Goal: Transaction & Acquisition: Purchase product/service

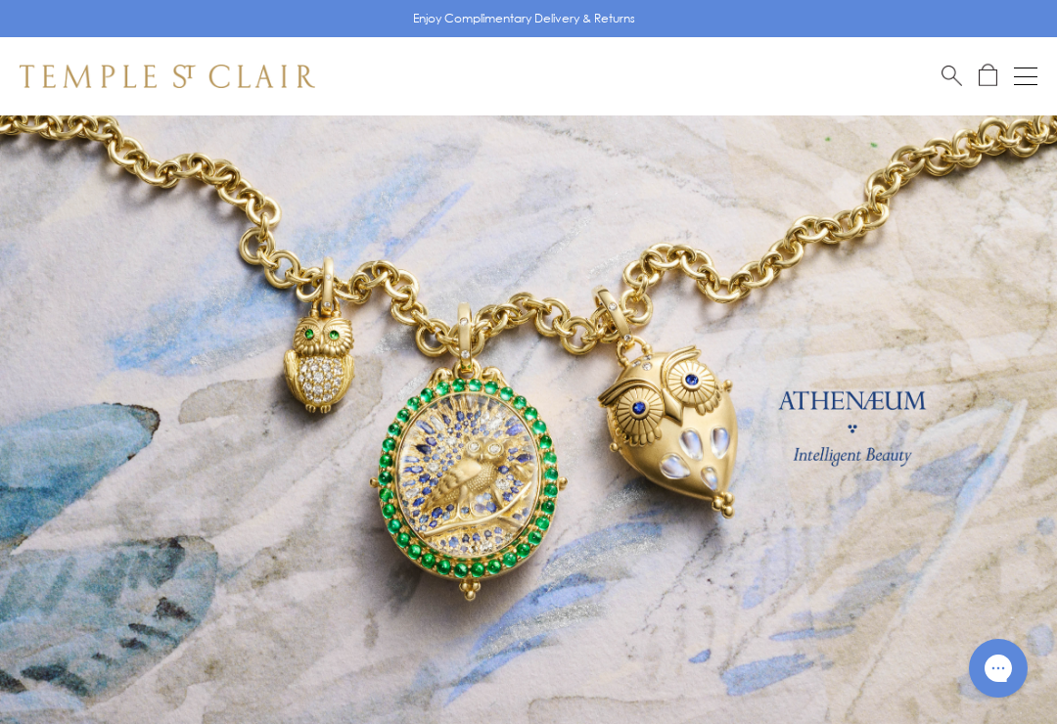
click at [1018, 73] on button "Open navigation" at bounding box center [1025, 76] width 23 height 23
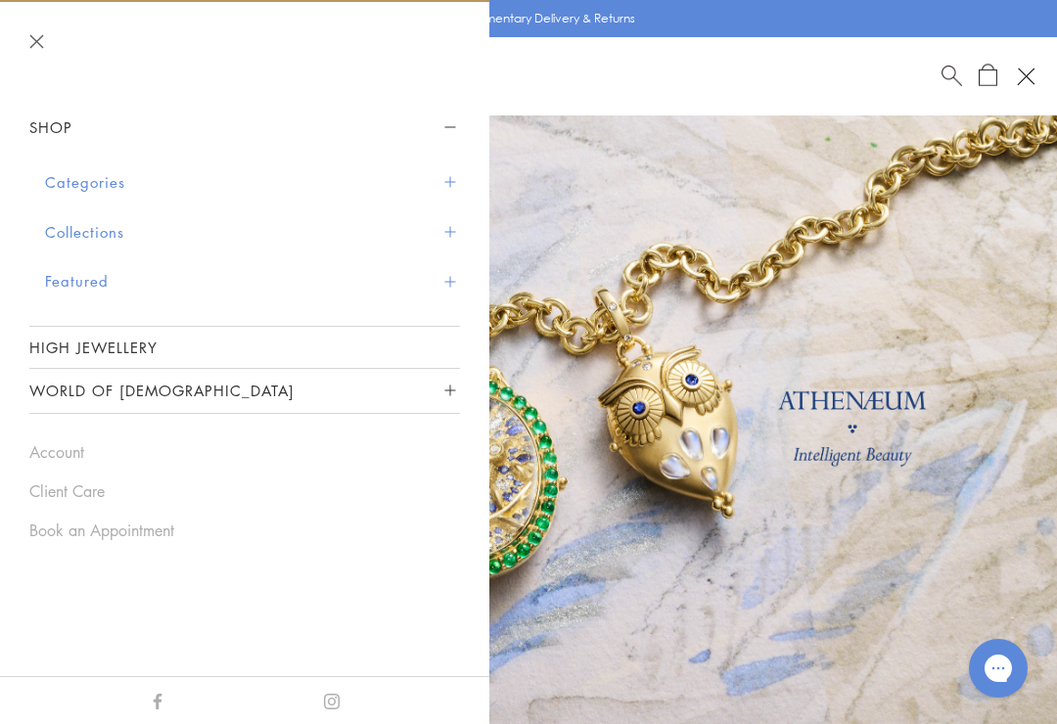
click at [1015, 72] on button "Open navigation" at bounding box center [1025, 76] width 33 height 33
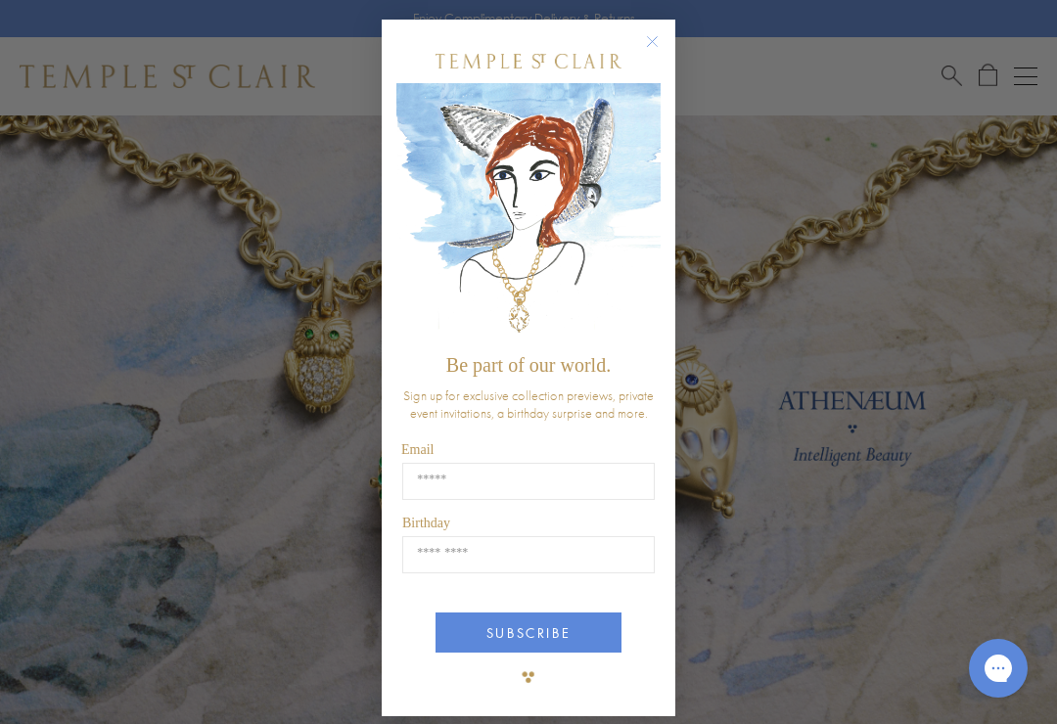
click at [663, 31] on icon "Close dialog" at bounding box center [652, 41] width 24 height 24
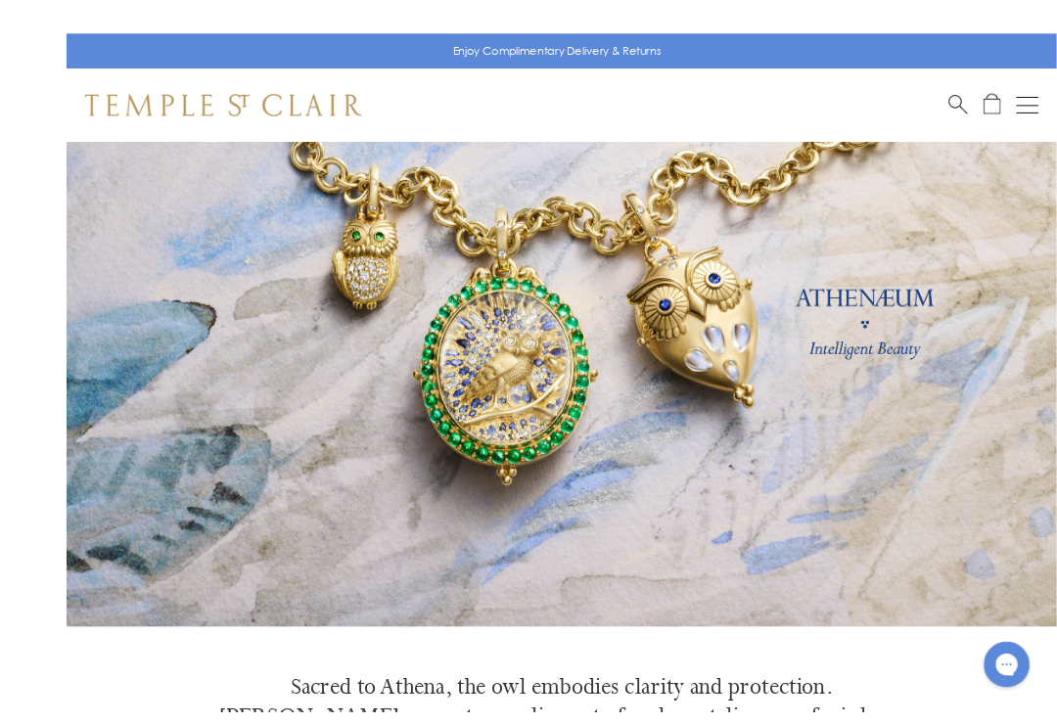
scroll to position [22, 0]
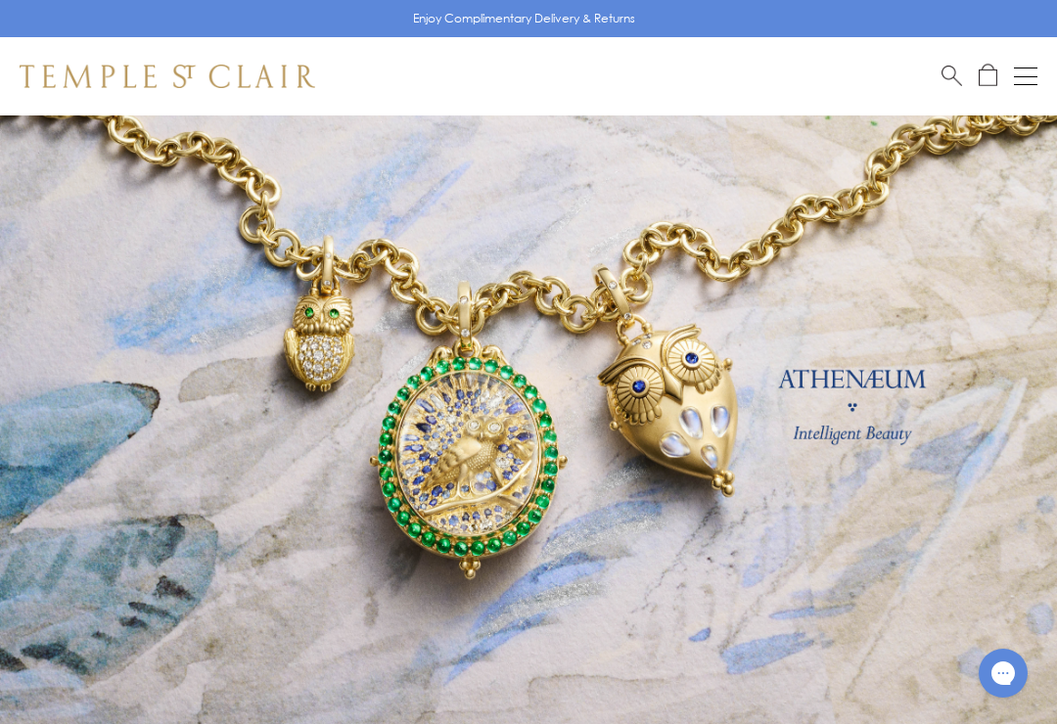
click at [1029, 81] on button "Open navigation" at bounding box center [1025, 76] width 23 height 23
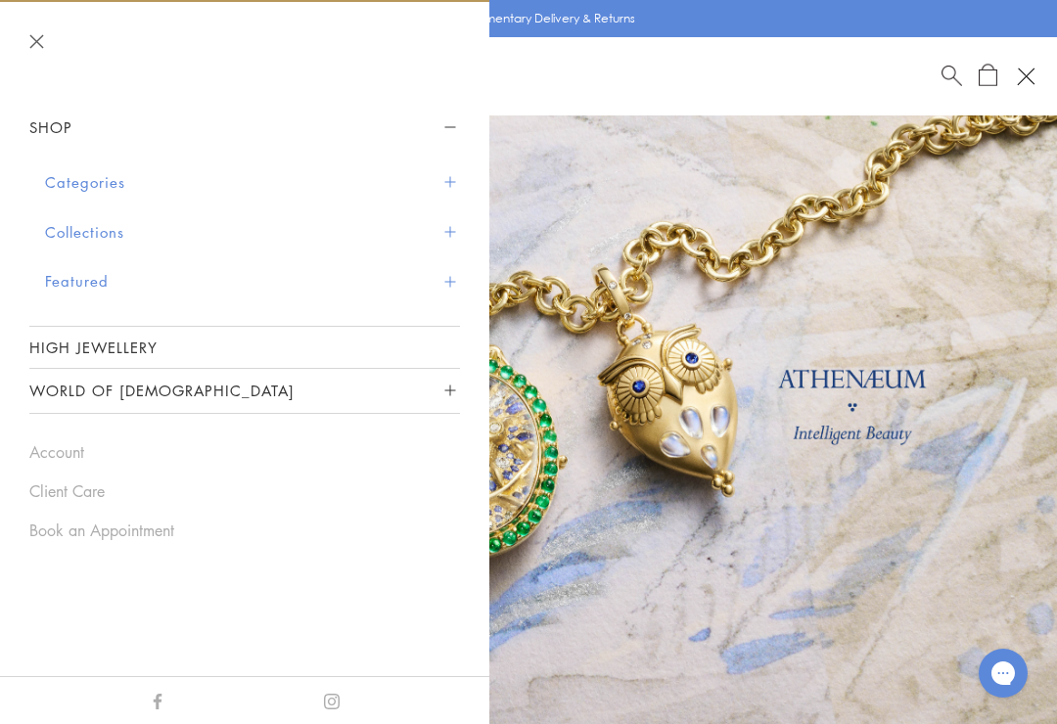
click at [112, 284] on button "Featured" at bounding box center [252, 281] width 415 height 50
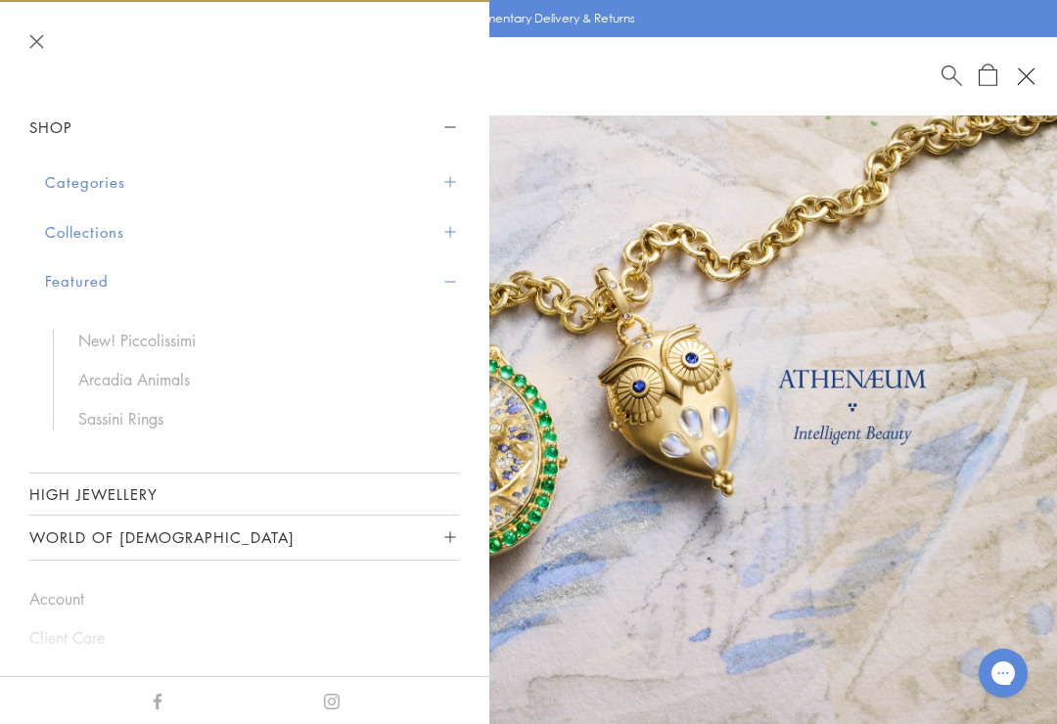
click at [152, 418] on link "Sassini Rings" at bounding box center [259, 419] width 362 height 22
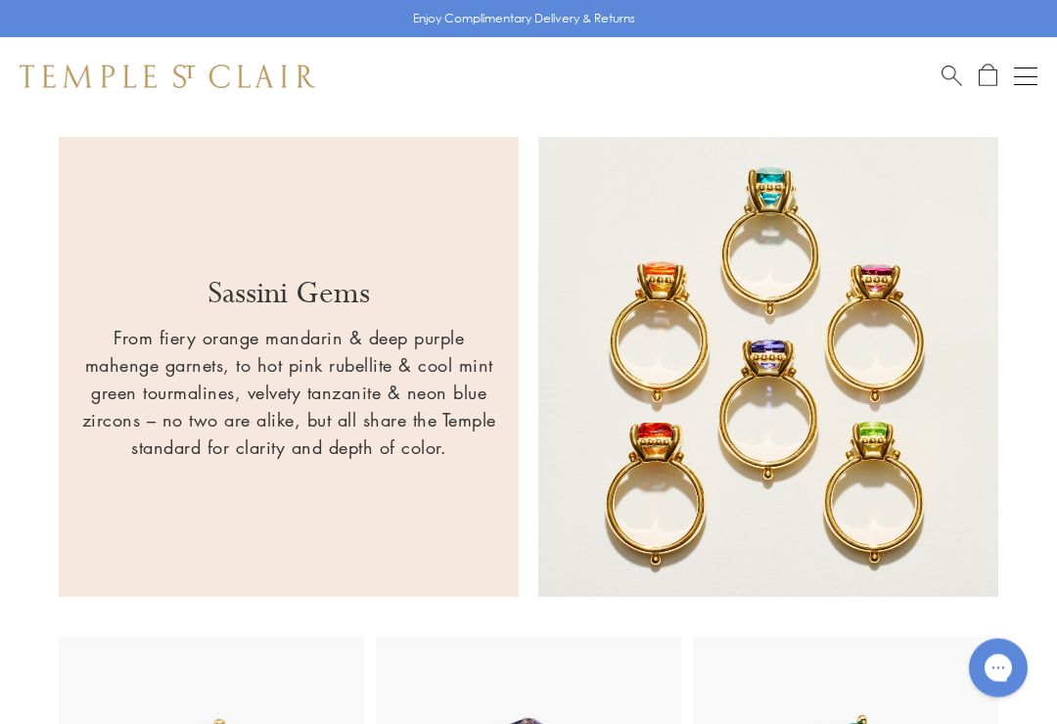
scroll to position [978, 0]
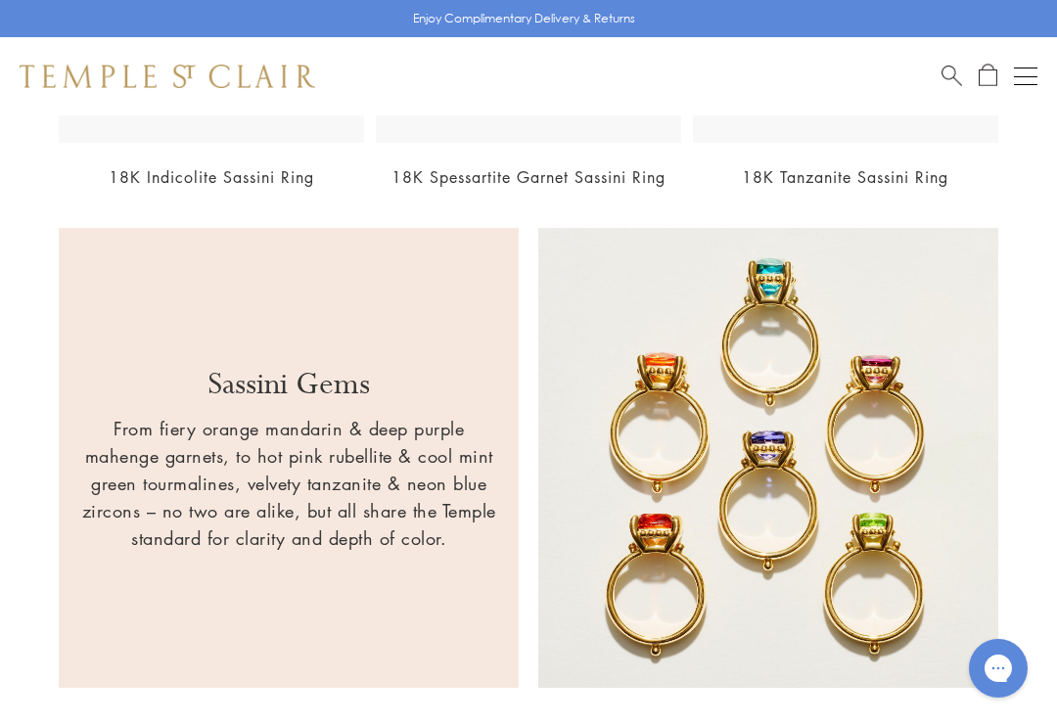
click at [944, 82] on span "Search" at bounding box center [952, 74] width 21 height 21
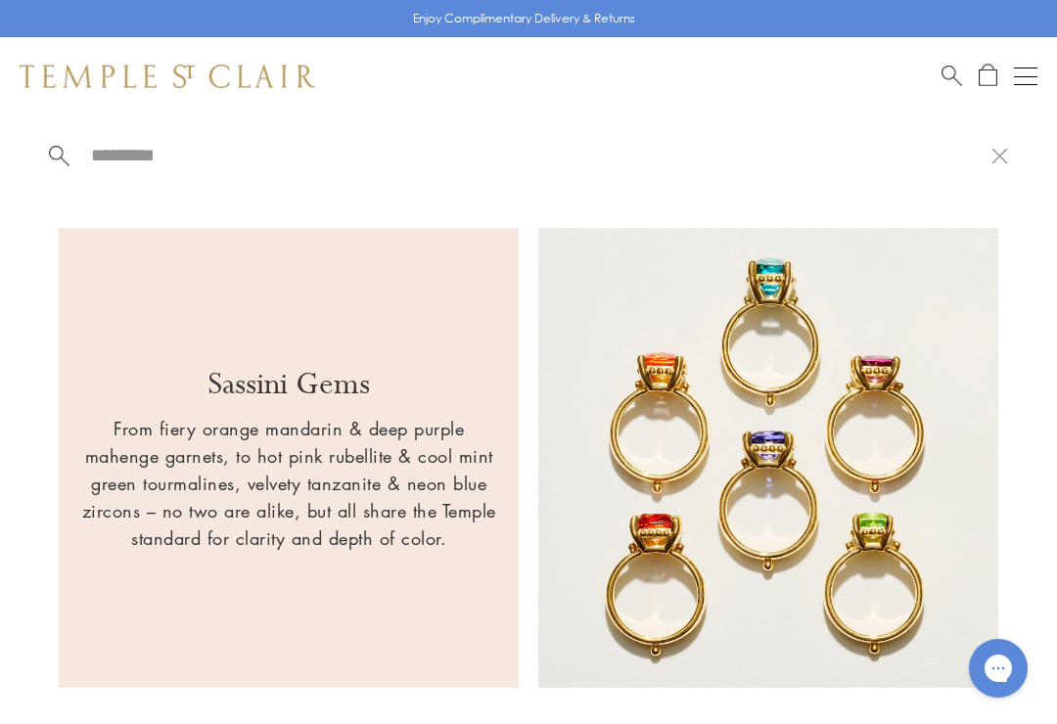
click at [318, 148] on input "search" at bounding box center [540, 155] width 903 height 23
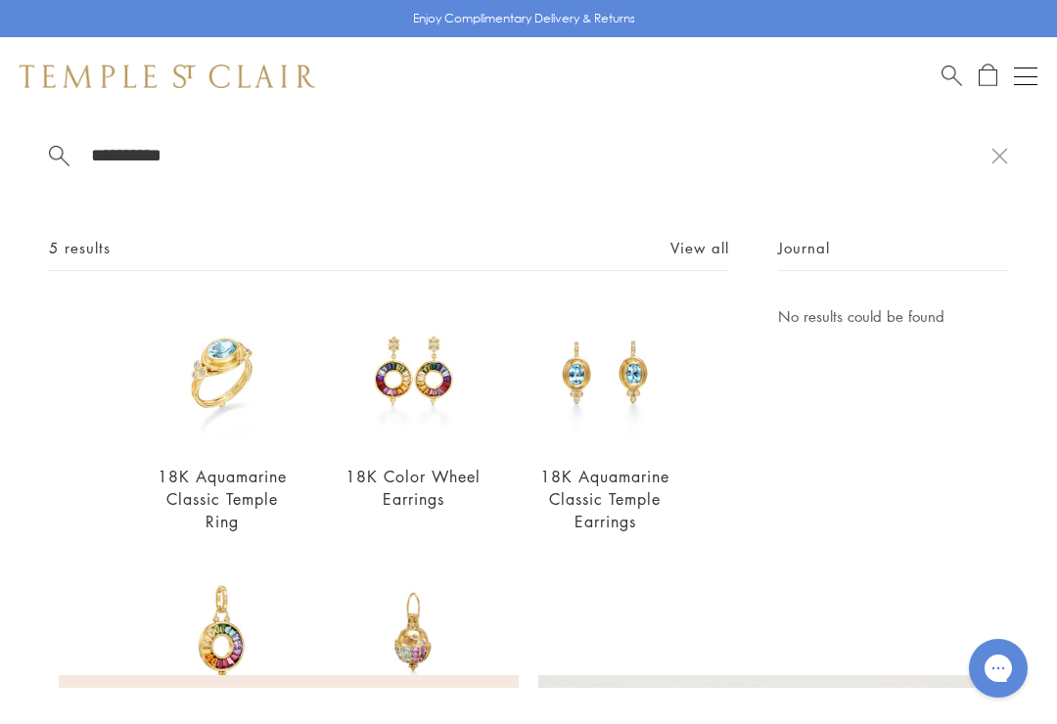
scroll to position [0, 0]
type input "**********"
click at [703, 251] on link "View all" at bounding box center [700, 248] width 59 height 22
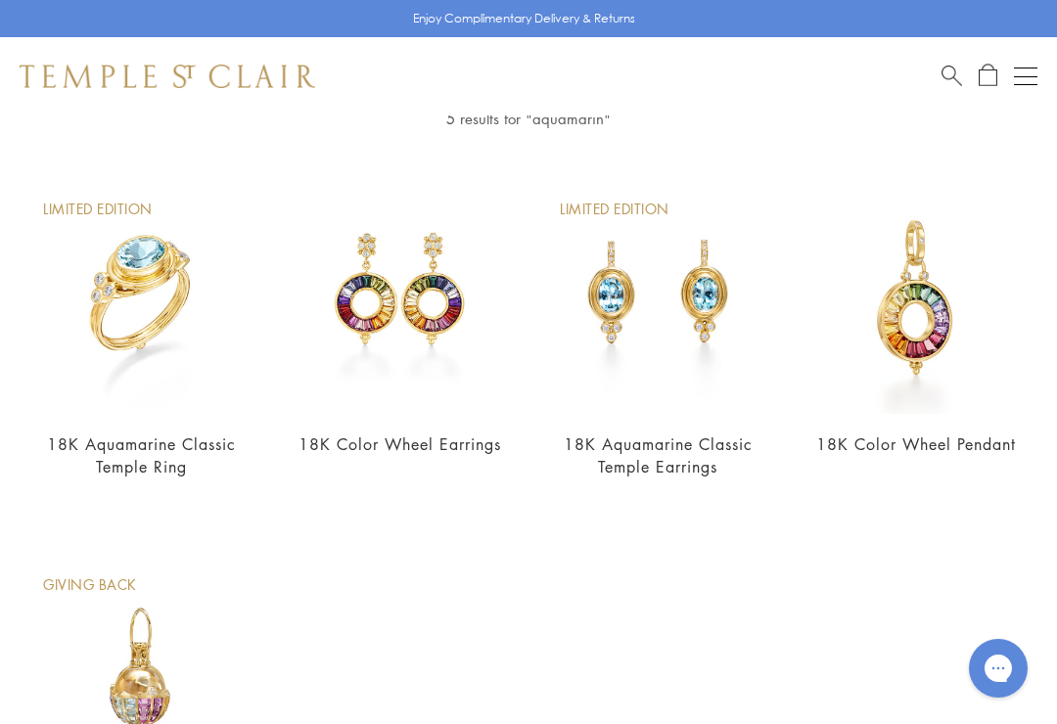
click at [694, 317] on img at bounding box center [657, 296] width 235 height 235
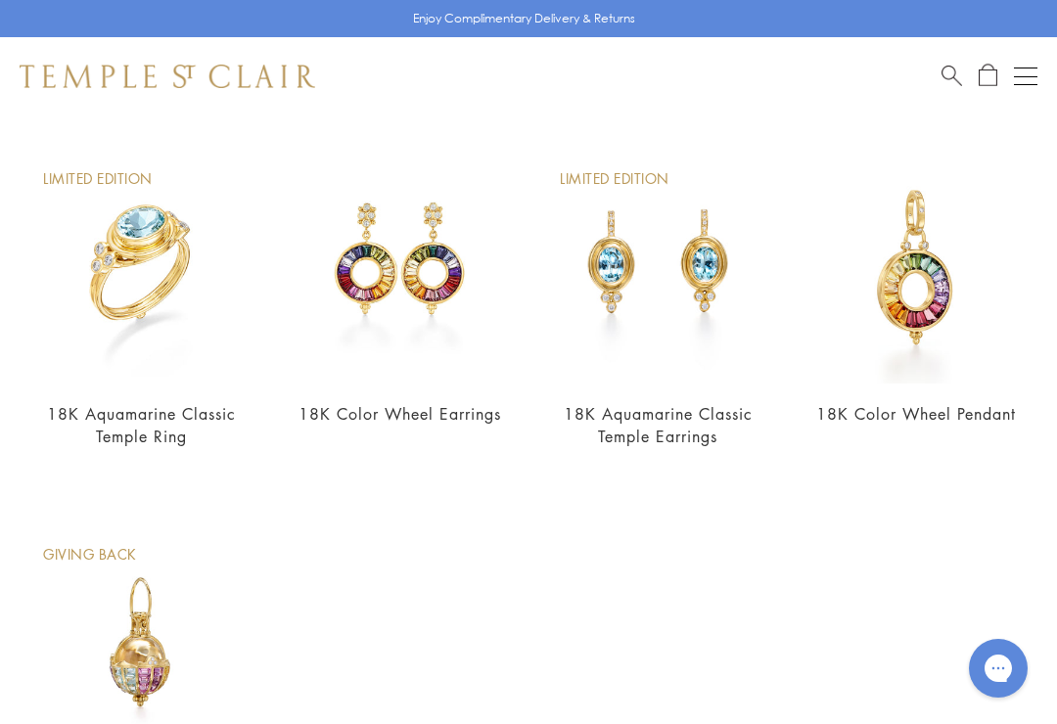
click at [723, 270] on img at bounding box center [657, 266] width 235 height 235
click at [122, 284] on img at bounding box center [140, 266] width 235 height 235
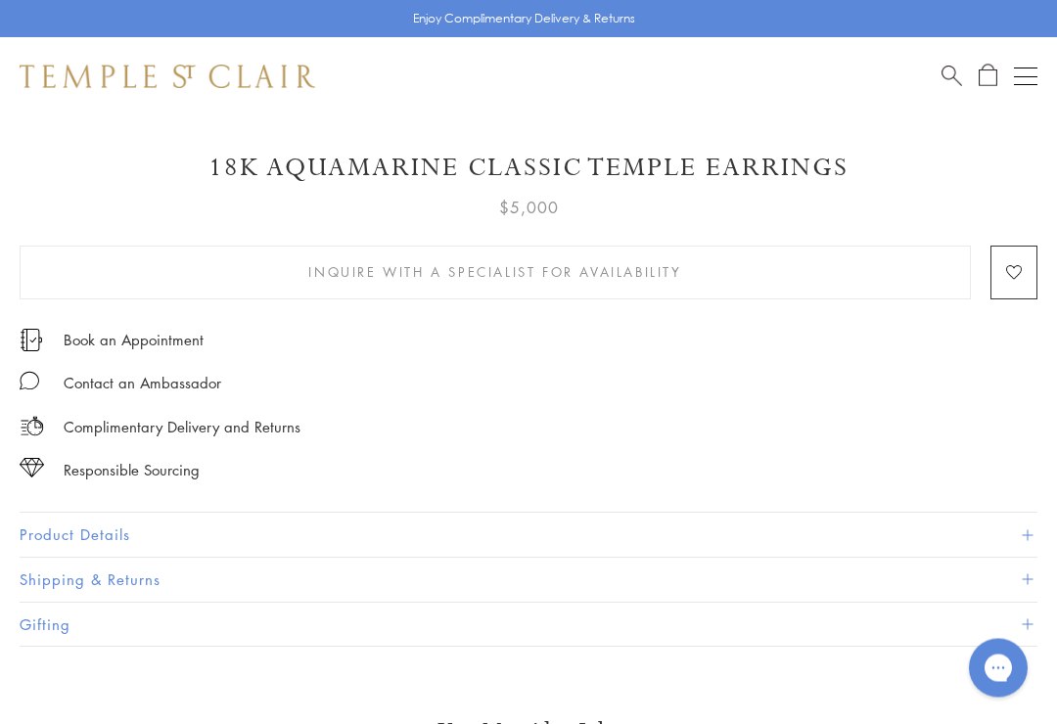
scroll to position [1029, 0]
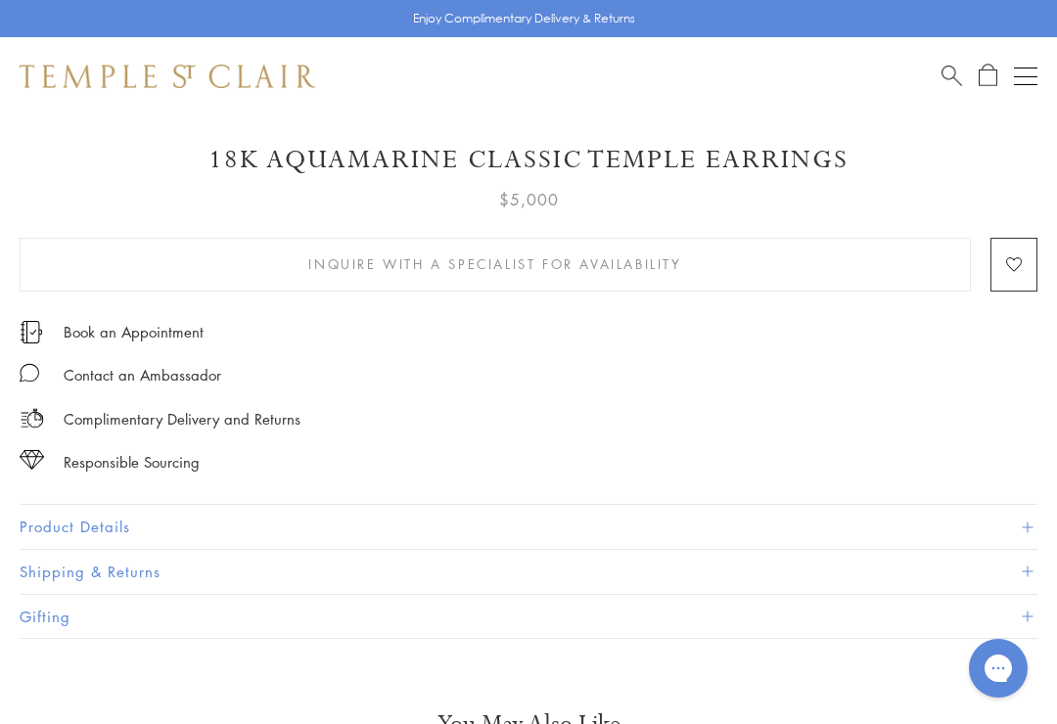
click at [274, 523] on button "Product Details" at bounding box center [529, 527] width 1018 height 44
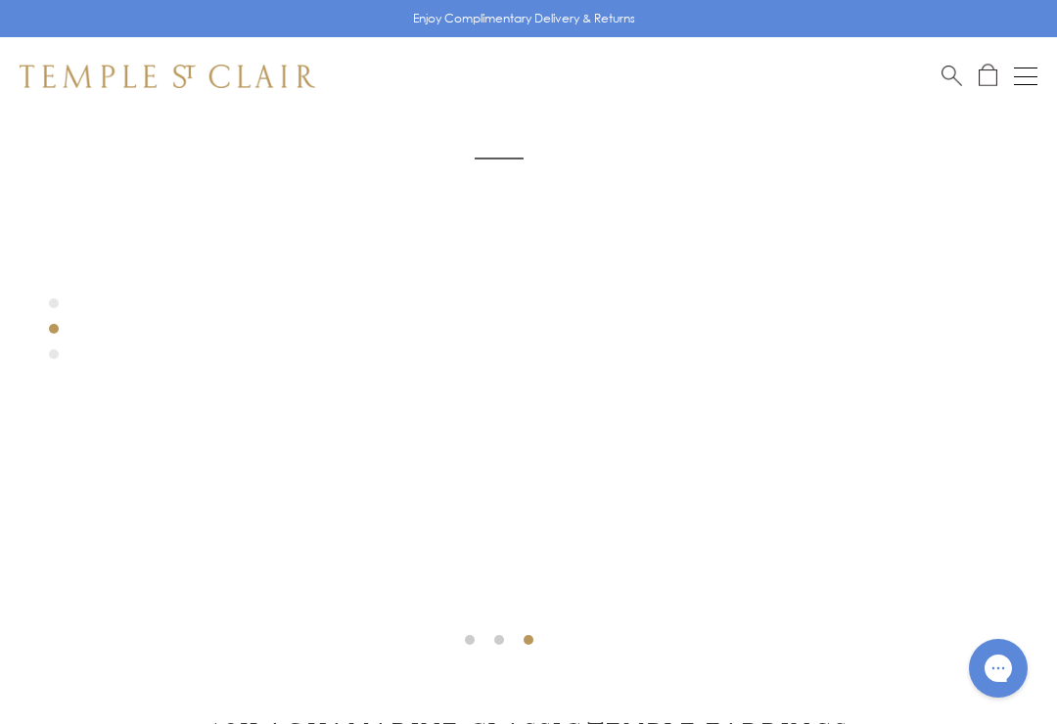
scroll to position [455, 0]
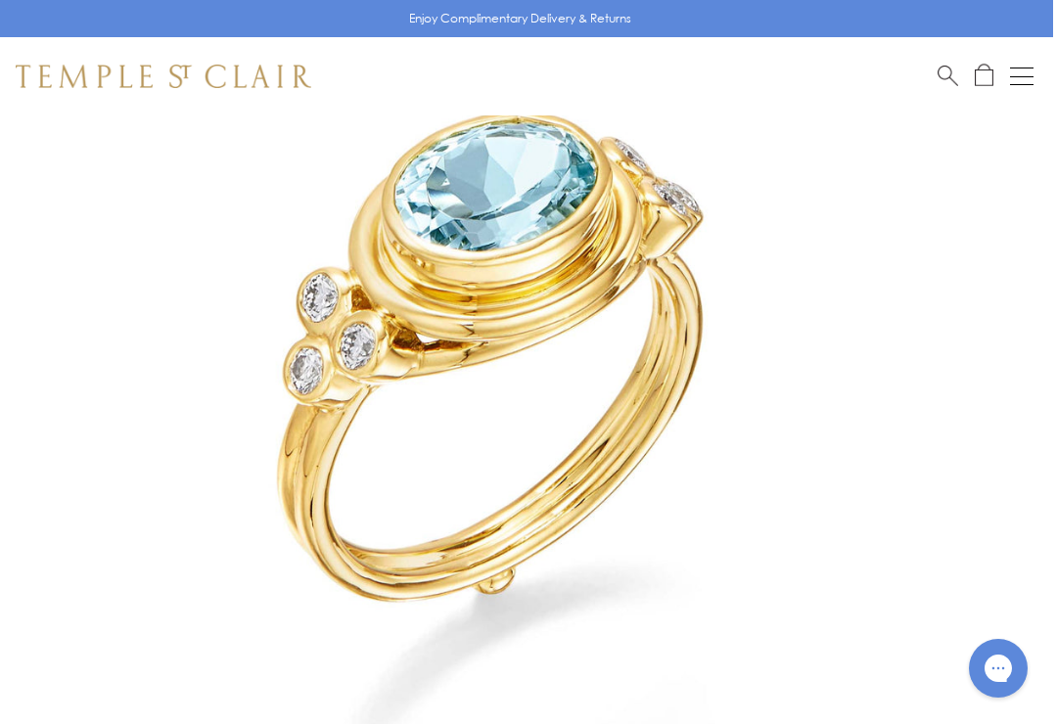
scroll to position [0, 4]
